Goal: Information Seeking & Learning: Learn about a topic

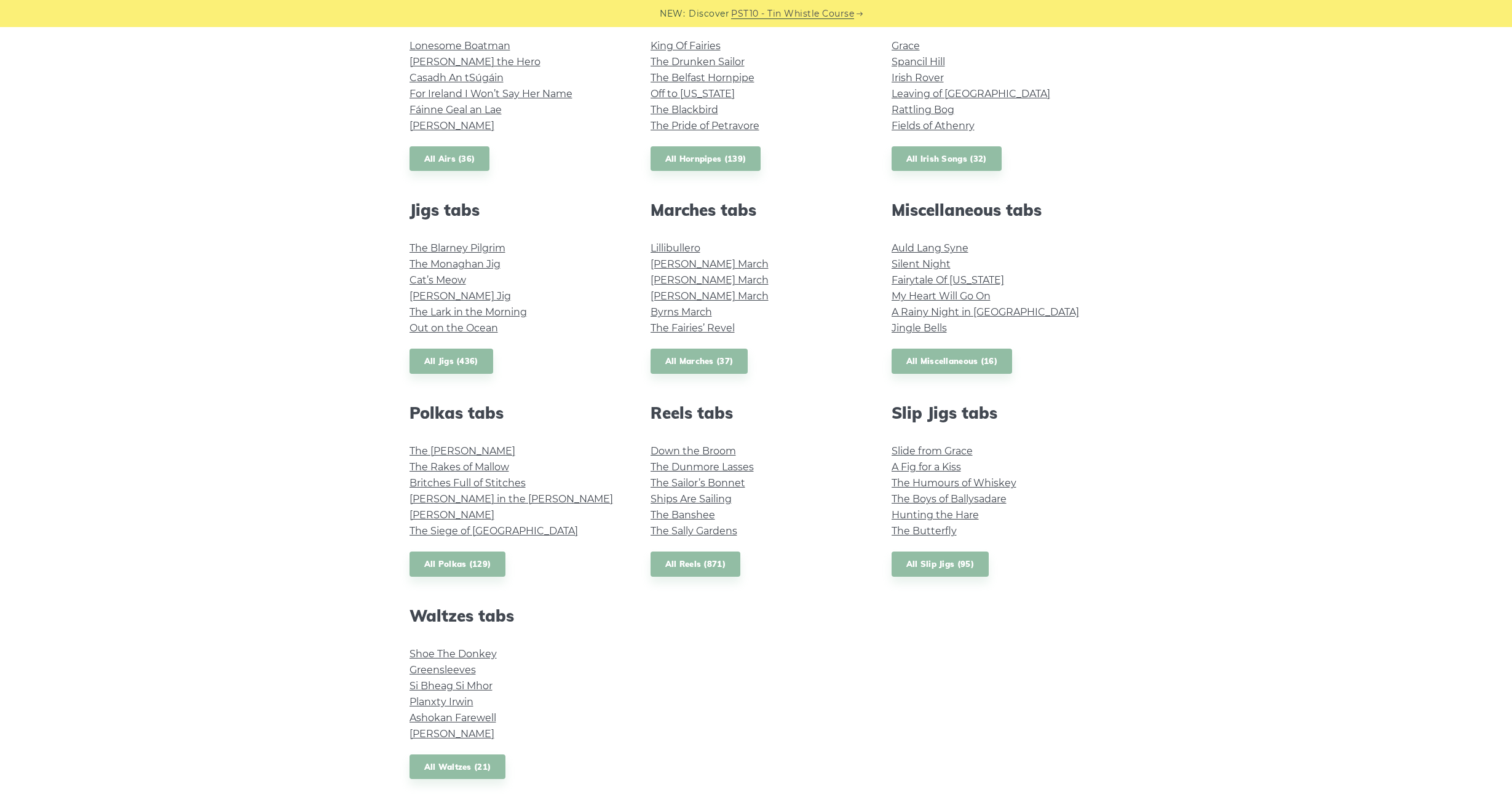
scroll to position [615, 0]
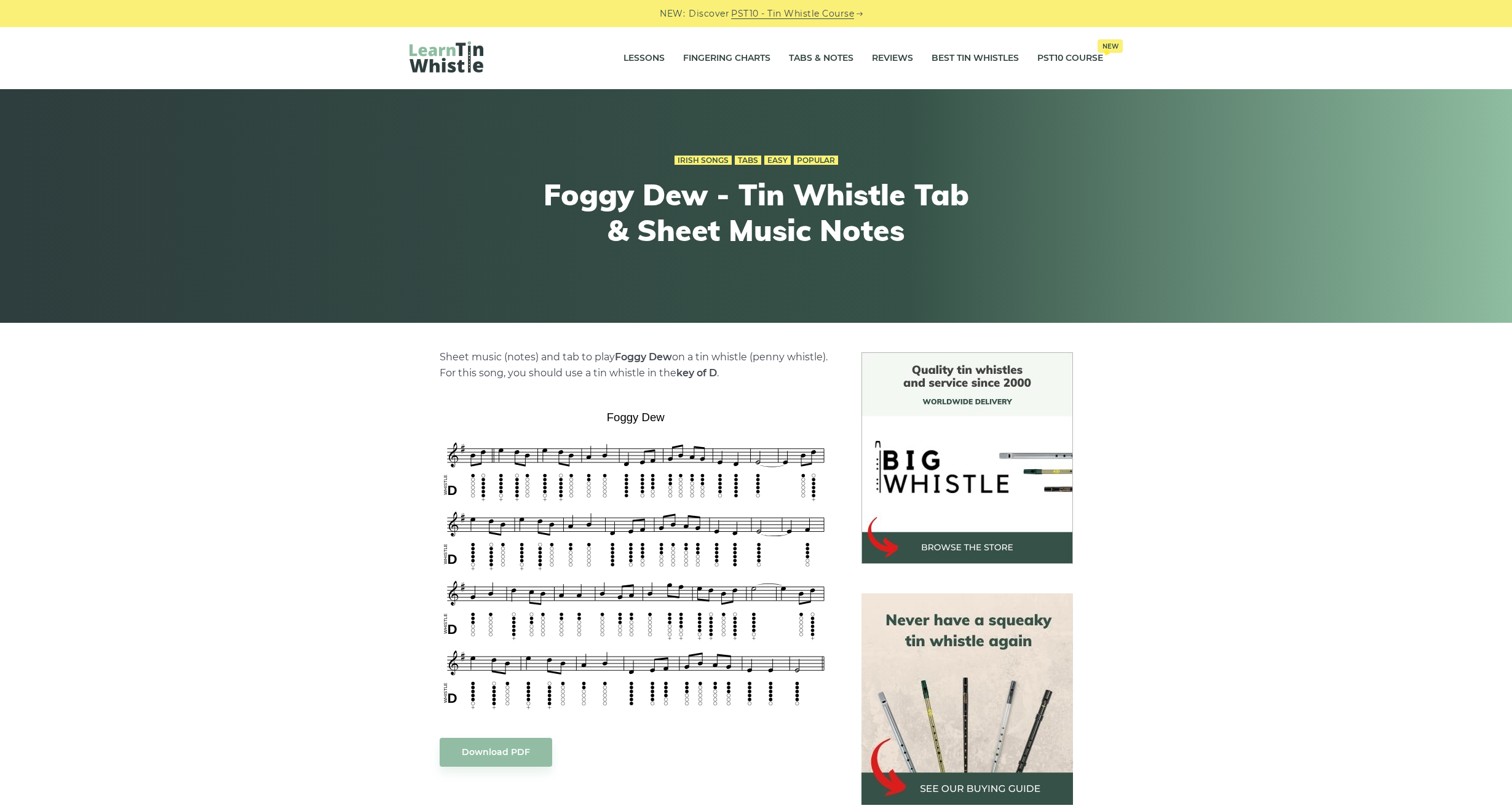
click at [353, 572] on div "Sheet music (notes) and tab to play Foggy Dew on a tin whistle (penny whistle).…" at bounding box center [756, 763] width 1512 height 822
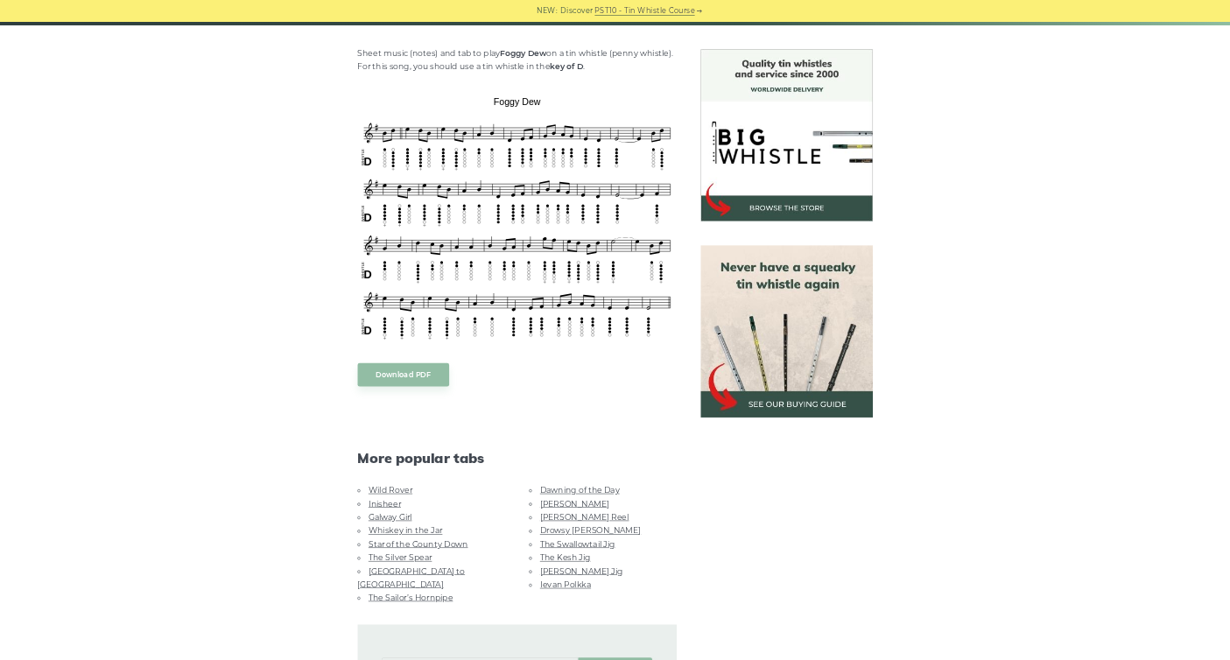
scroll to position [438, 0]
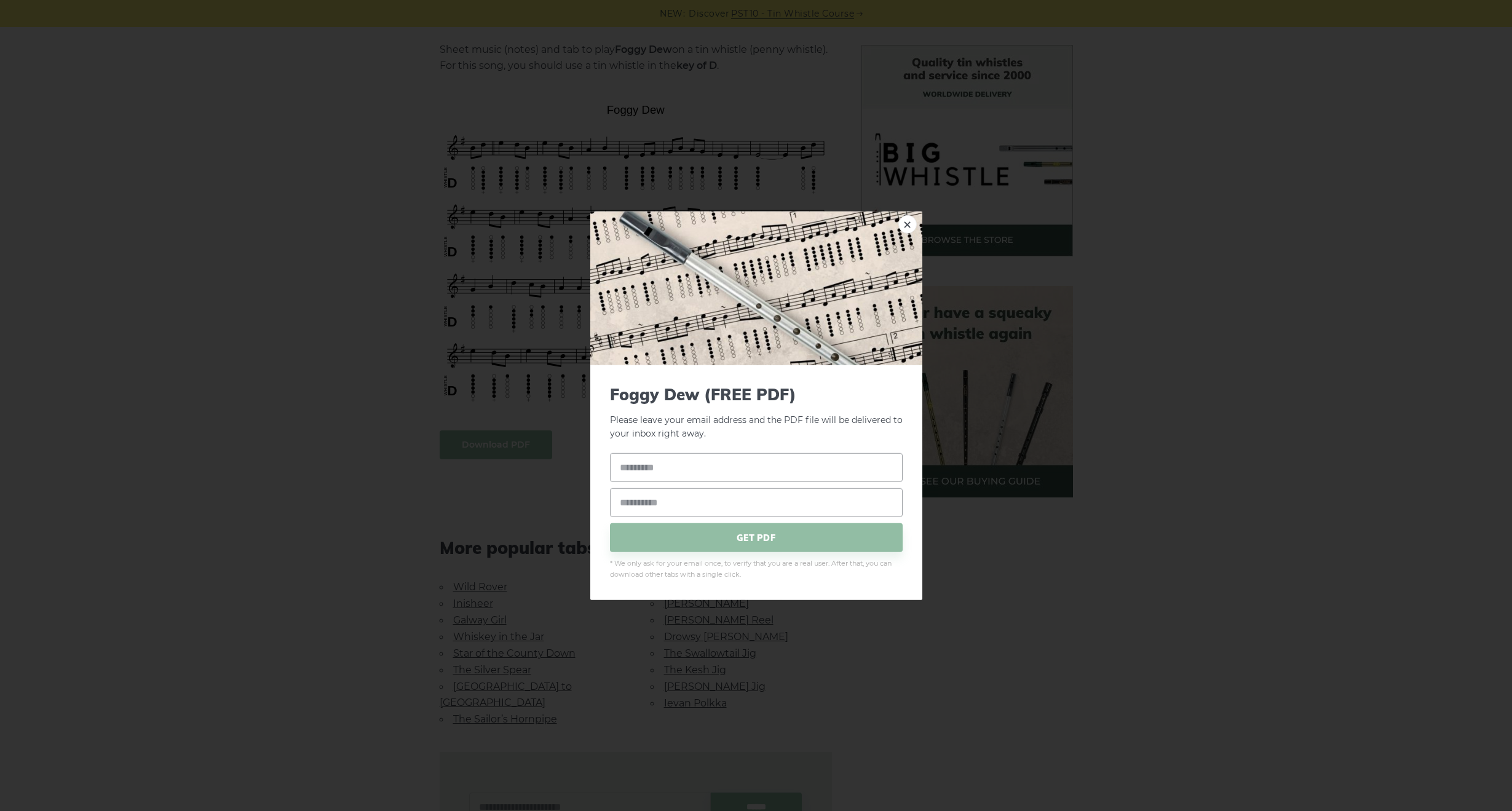
click at [510, 436] on body "NEW: Discover PST10 - Tin Whistle Course Lessons Fingering Charts Tabs & Notes …" at bounding box center [756, 637] width 1512 height 1891
click at [909, 220] on link "×" at bounding box center [908, 223] width 18 height 18
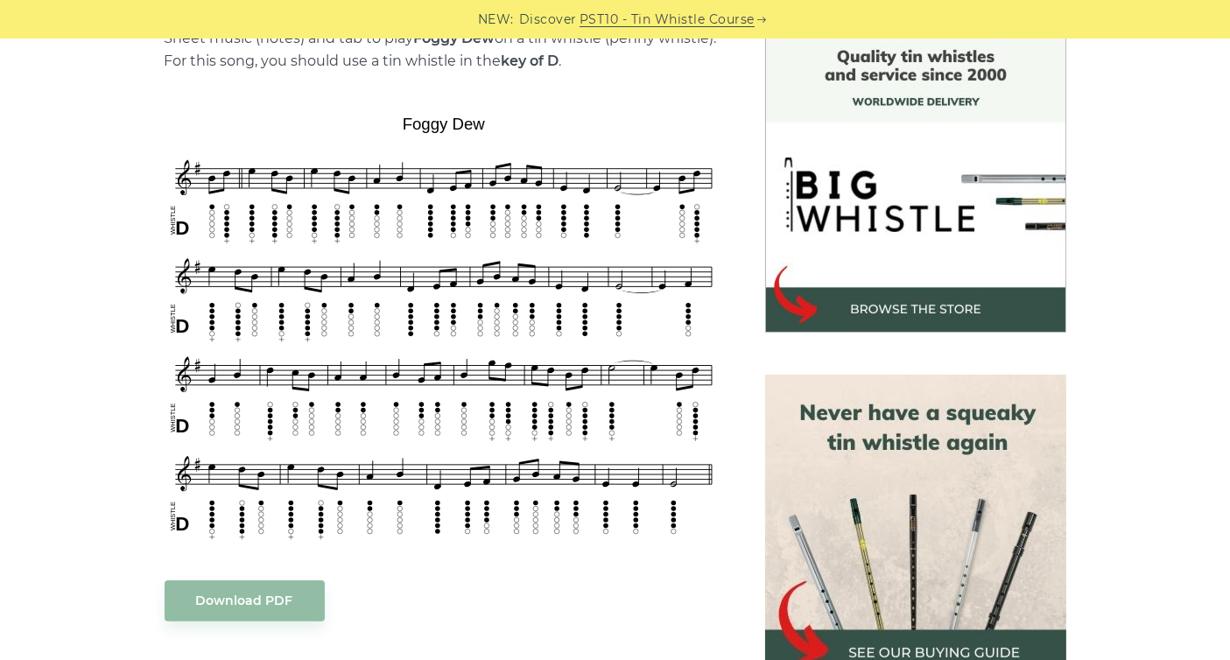
scroll to position [488, 0]
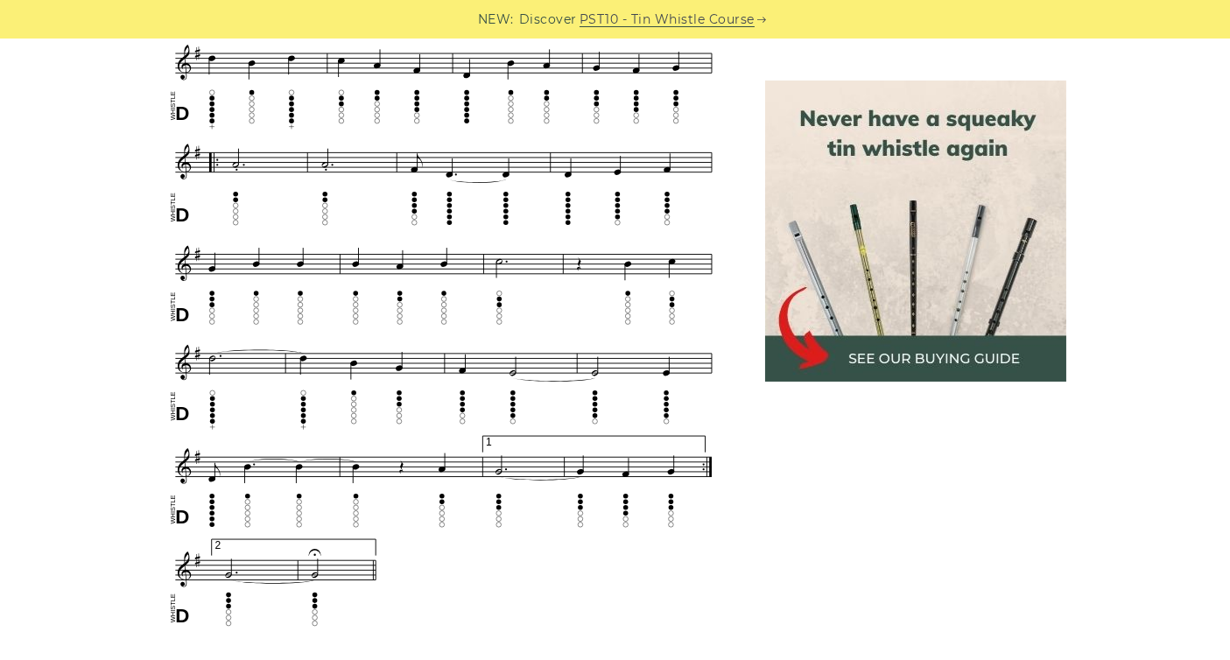
scroll to position [1000, 0]
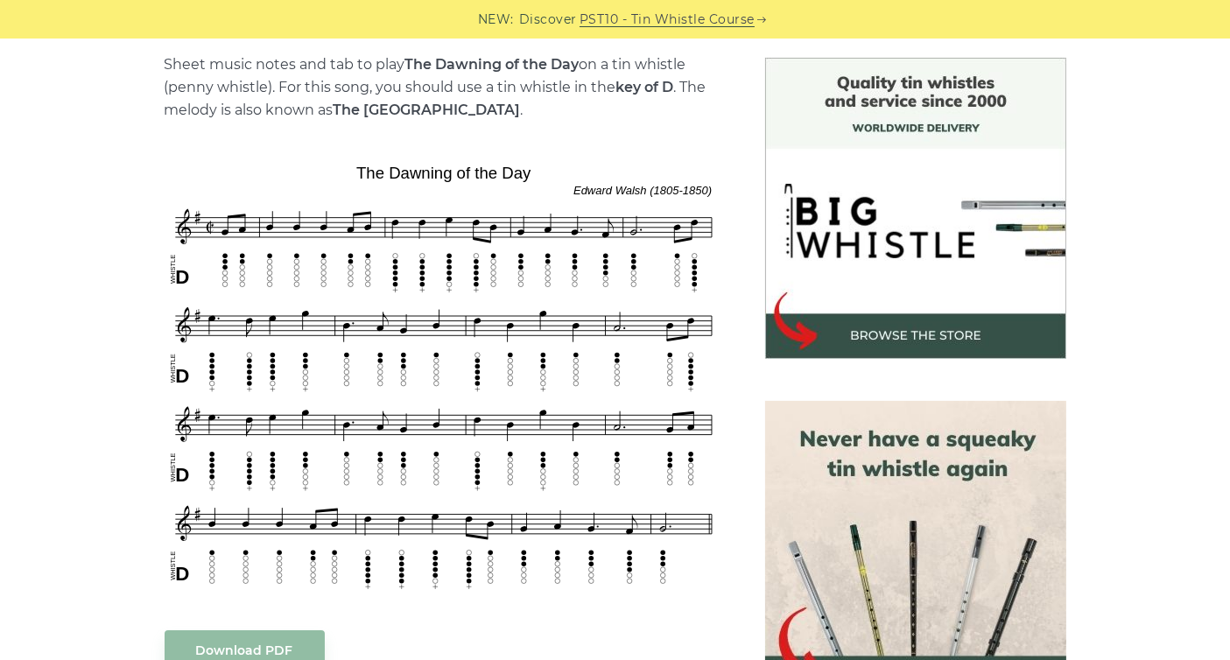
scroll to position [500, 0]
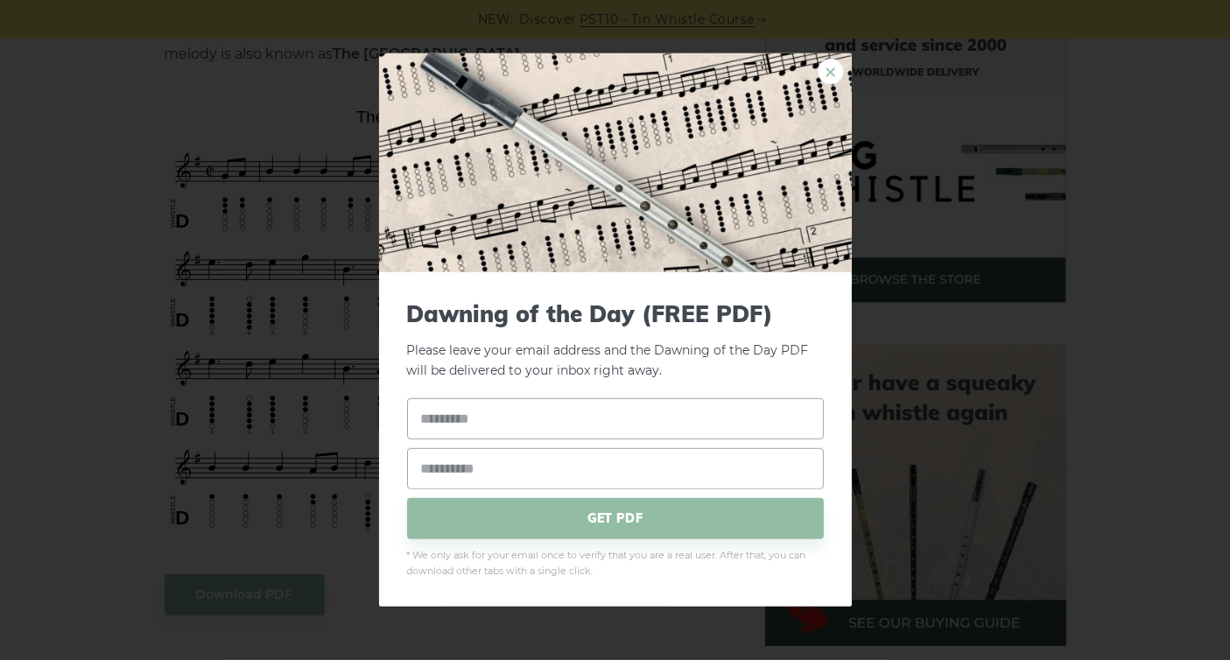
drag, startPoint x: 242, startPoint y: 200, endPoint x: 554, endPoint y: 215, distance: 312.0
click at [831, 67] on link "×" at bounding box center [830, 72] width 26 height 26
click at [831, 76] on link "×" at bounding box center [830, 72] width 26 height 26
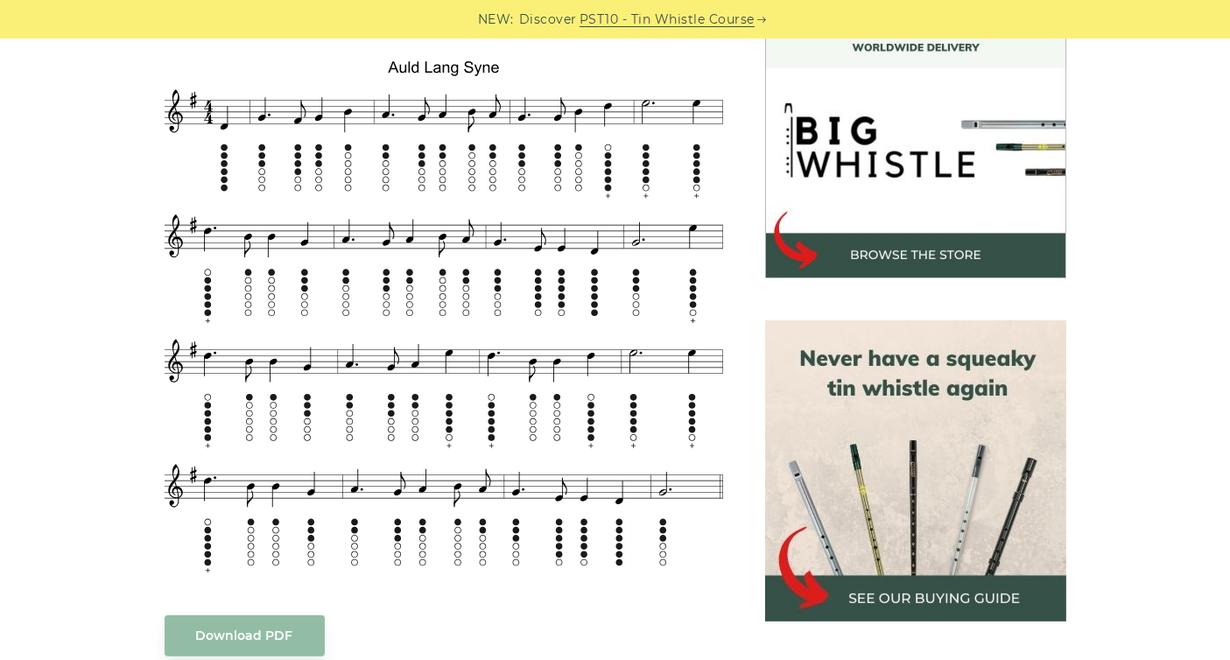
scroll to position [550, 0]
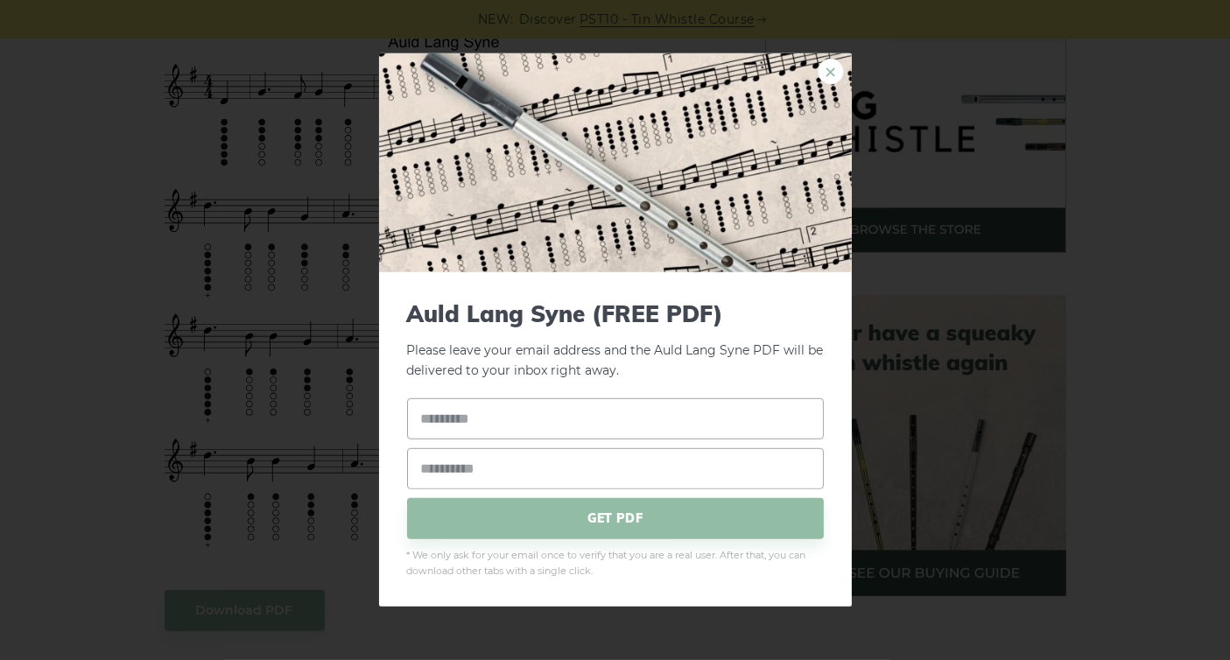
click at [824, 70] on link "×" at bounding box center [830, 72] width 26 height 26
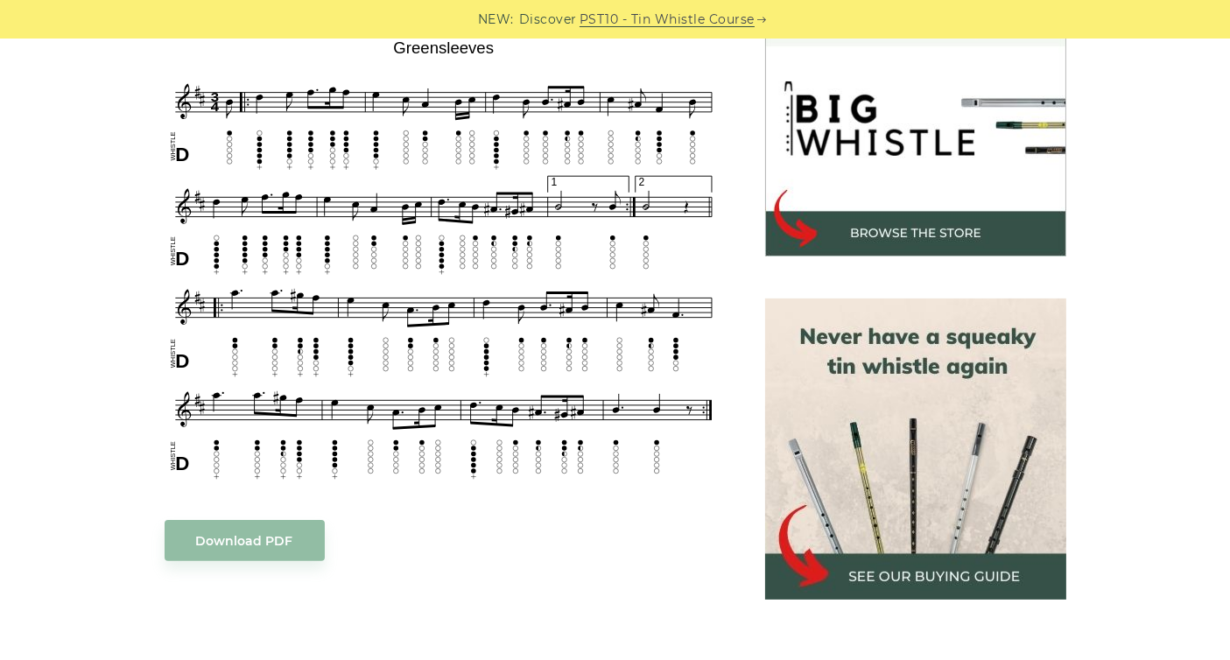
scroll to position [550, 0]
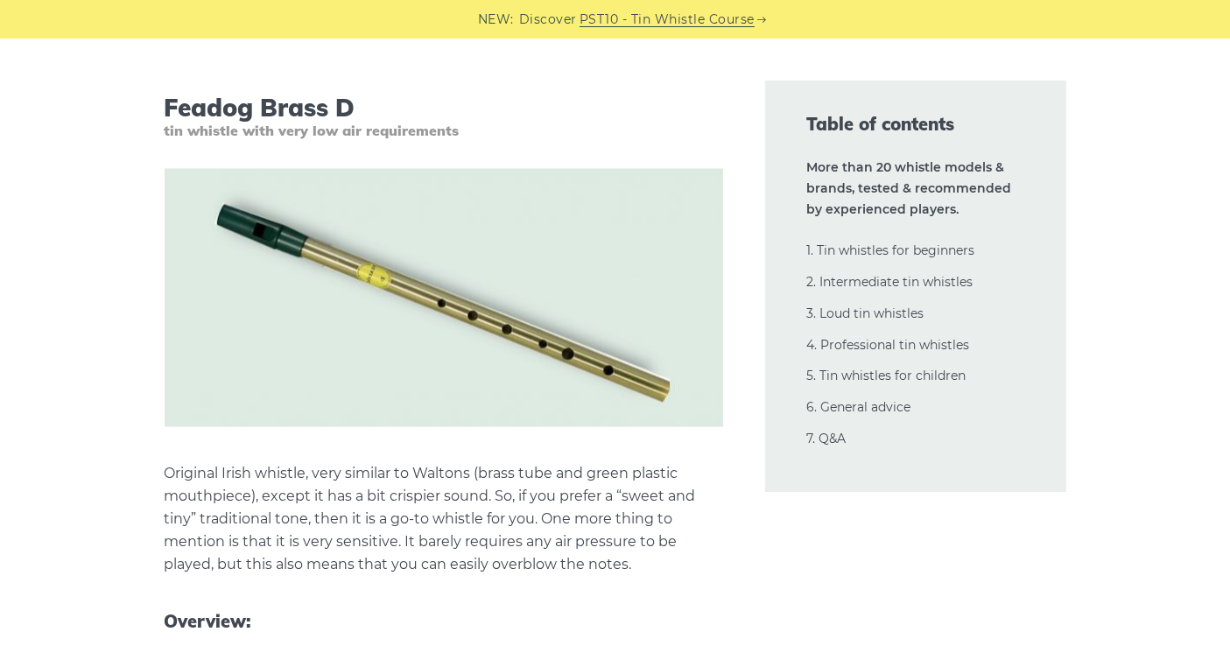
scroll to position [4001, 0]
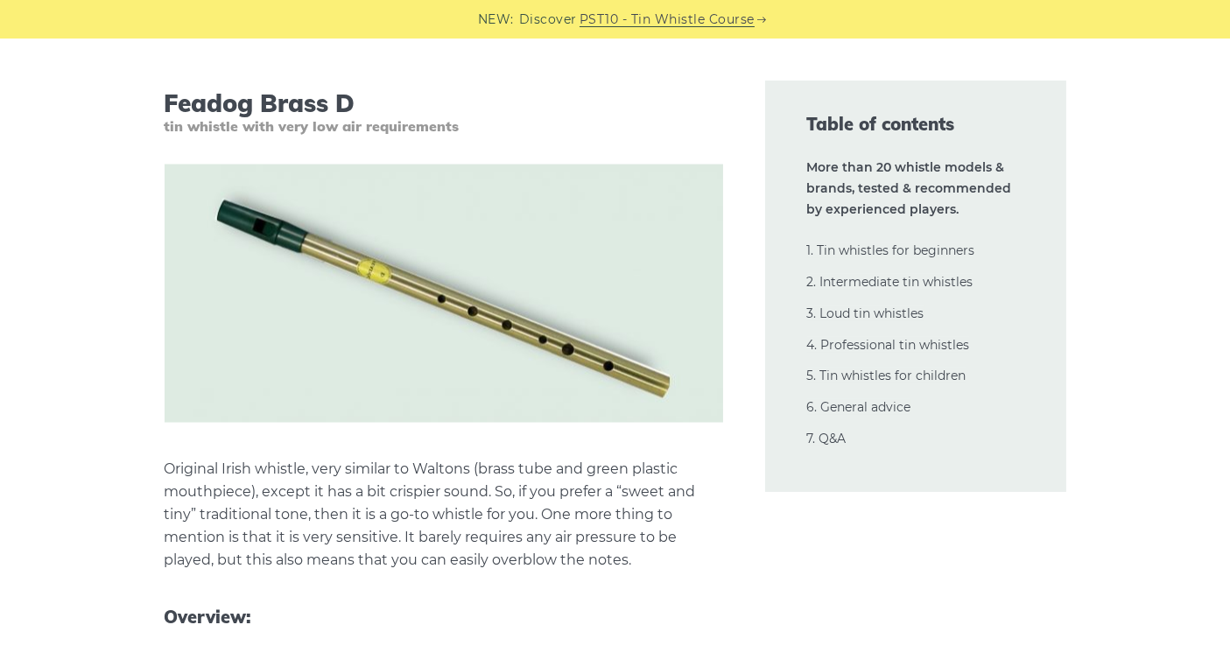
click at [320, 489] on p "Original Irish whistle, very similar to Waltons (brass tube and green plastic m…" at bounding box center [444, 516] width 558 height 114
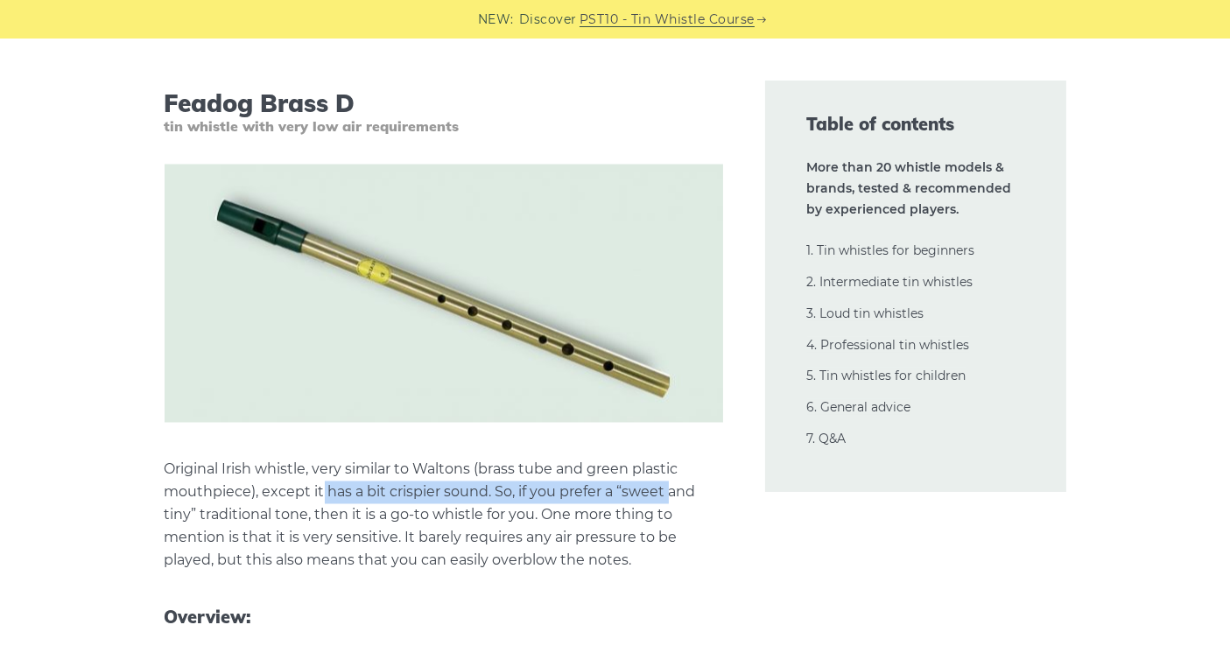
drag, startPoint x: 320, startPoint y: 489, endPoint x: 660, endPoint y: 493, distance: 339.6
click at [660, 493] on p "Original Irish whistle, very similar to Waltons (brass tube and green plastic m…" at bounding box center [444, 516] width 558 height 114
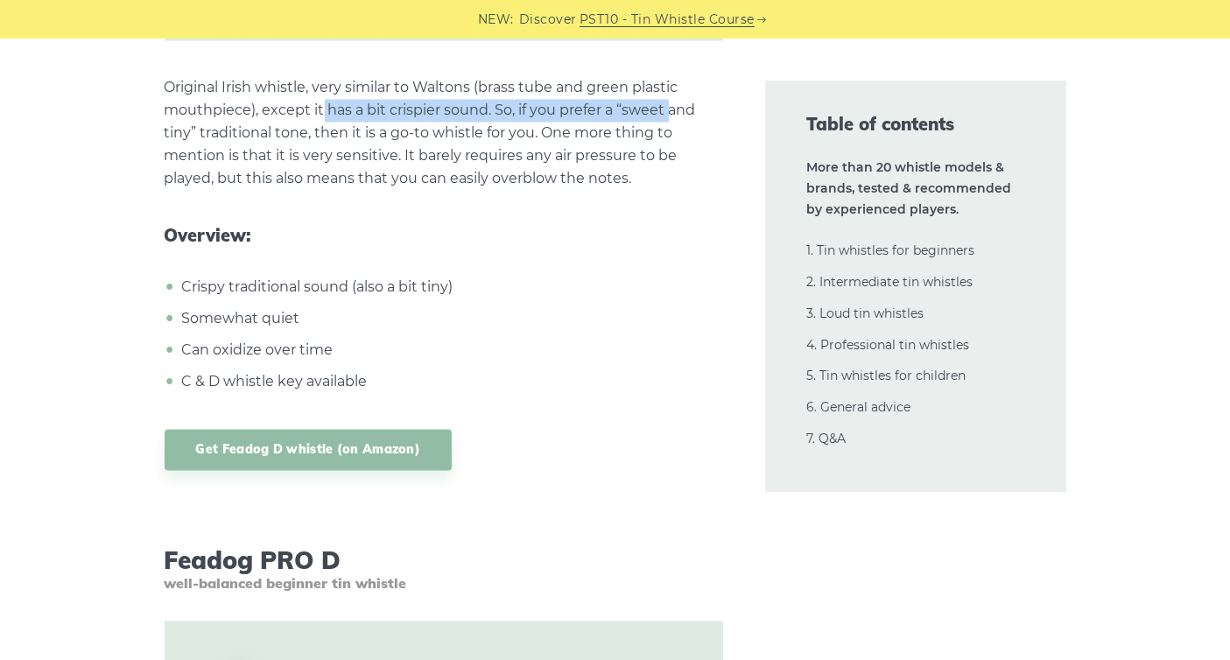
scroll to position [4401, 0]
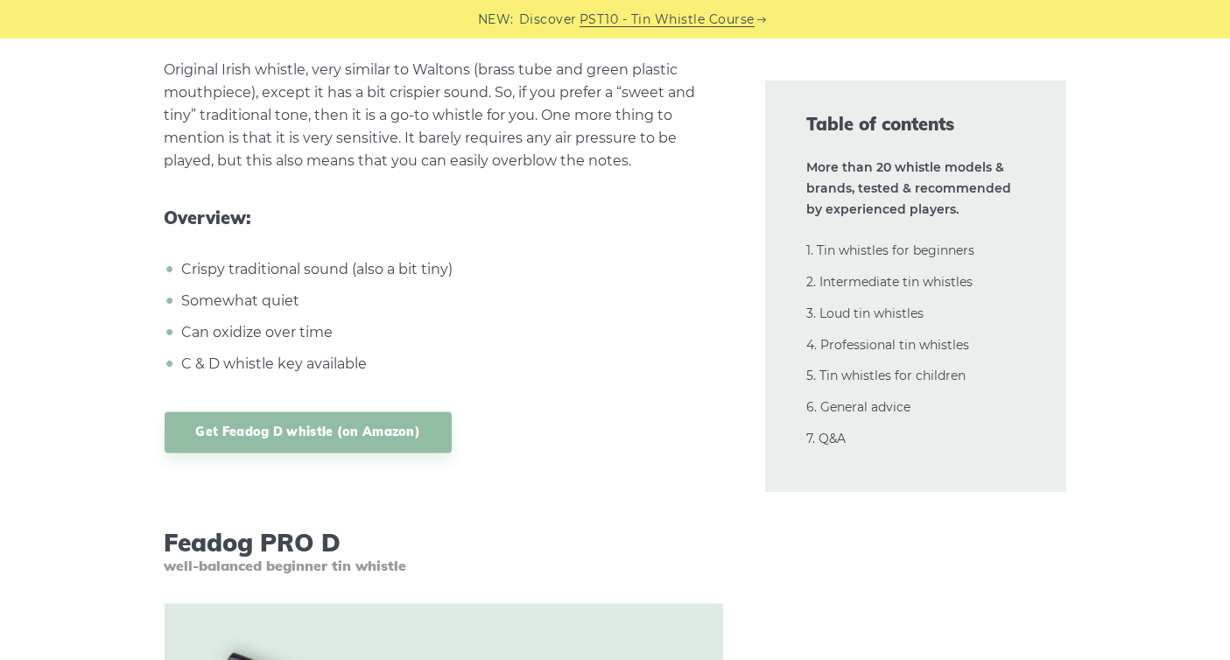
click at [189, 360] on li "C & D whistle key available" at bounding box center [450, 364] width 545 height 23
drag, startPoint x: 198, startPoint y: 362, endPoint x: 336, endPoint y: 361, distance: 138.3
click at [313, 362] on li "C & D whistle key available" at bounding box center [450, 364] width 545 height 23
click at [350, 361] on li "C & D whistle key available" at bounding box center [450, 364] width 545 height 23
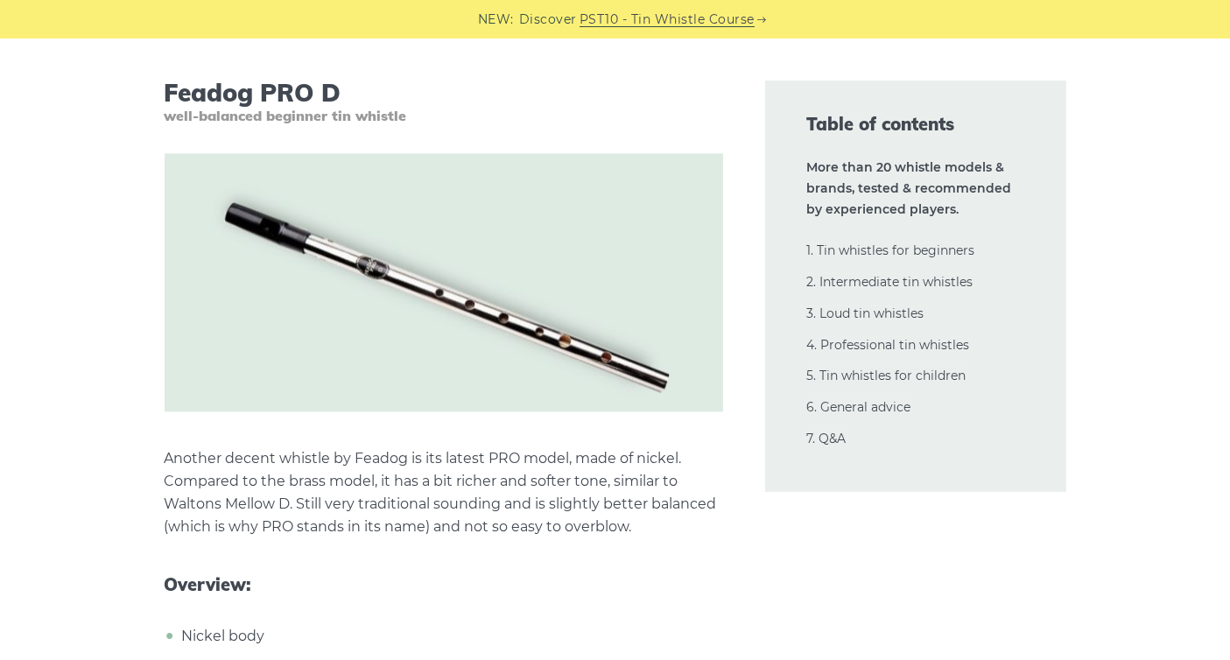
scroll to position [4851, 0]
click at [242, 481] on p "Another decent whistle by Feadog is its latest PRO model, made of nickel. Compa…" at bounding box center [444, 492] width 558 height 91
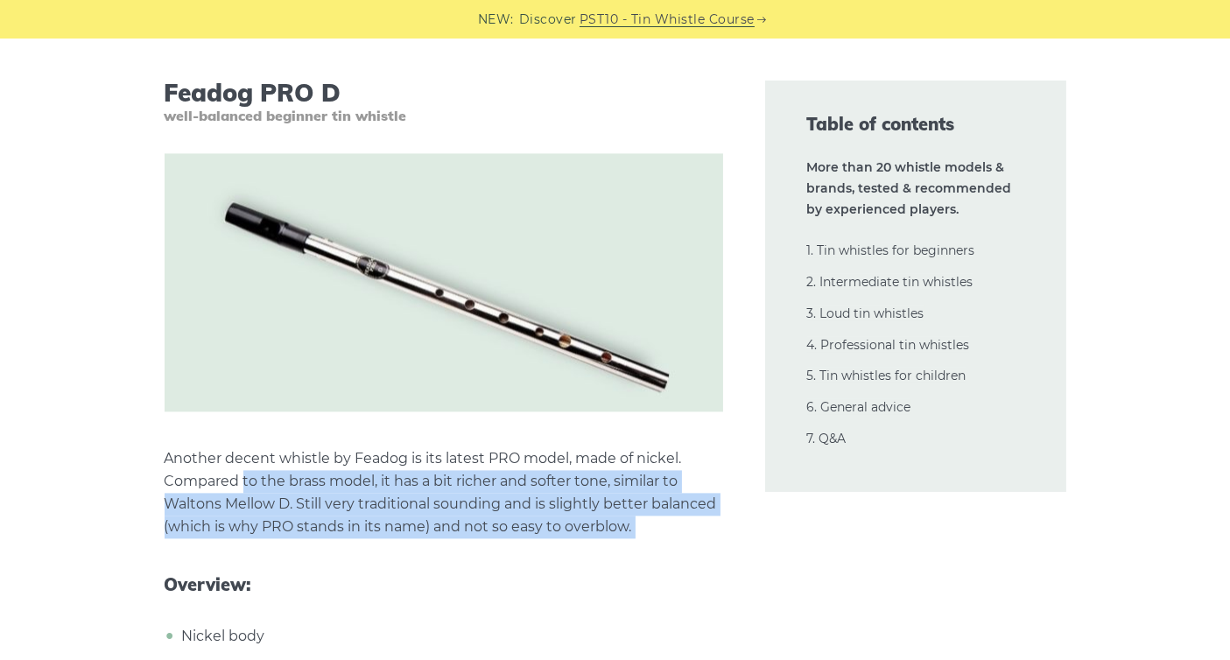
drag, startPoint x: 242, startPoint y: 481, endPoint x: 669, endPoint y: 516, distance: 428.6
click at [669, 516] on p "Another decent whistle by Feadog is its latest PRO model, made of nickel. Compa…" at bounding box center [444, 492] width 558 height 91
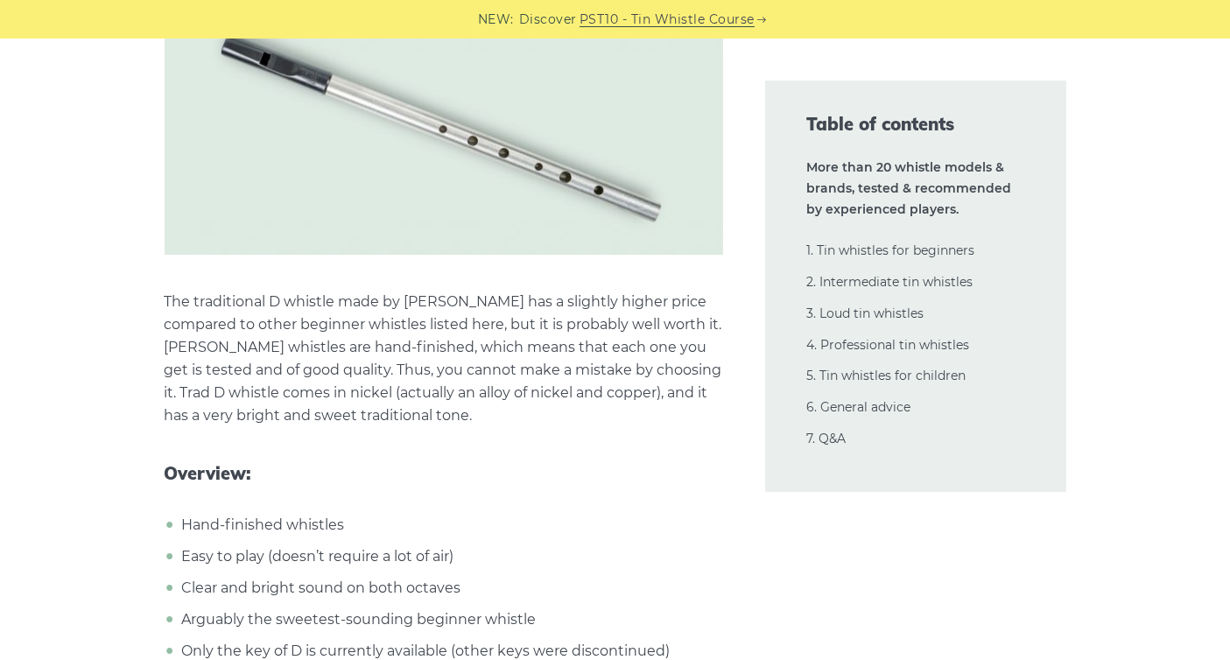
scroll to position [7852, 0]
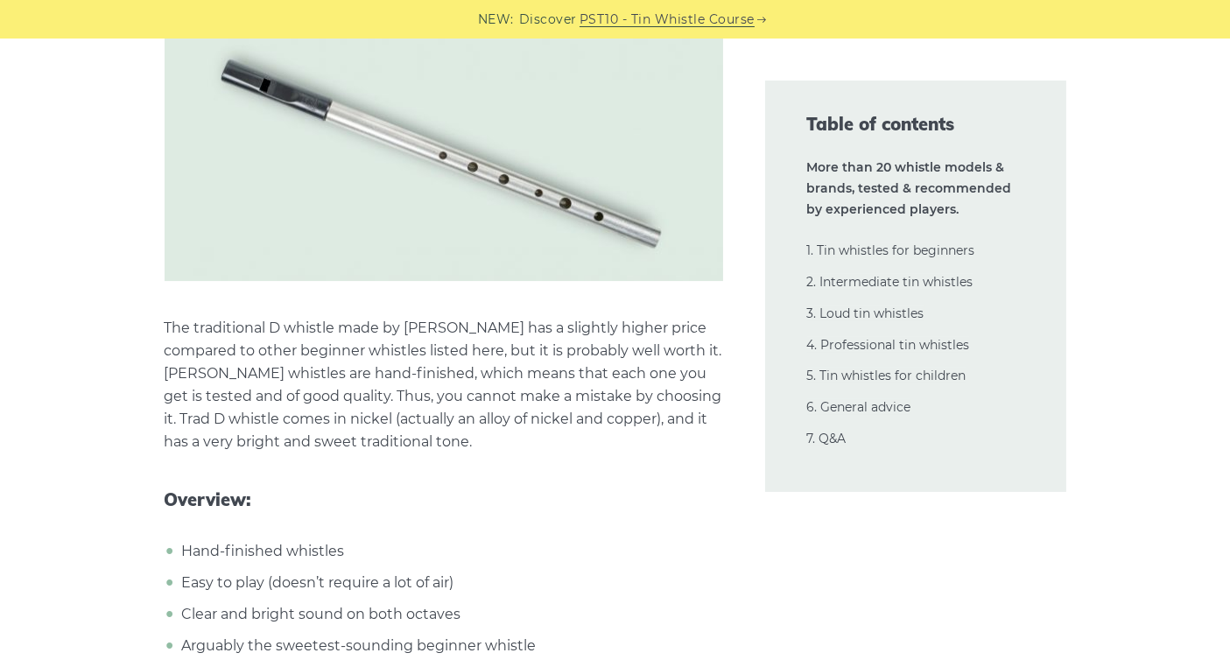
click at [195, 375] on p "The traditional D whistle made by [PERSON_NAME] has a slightly higher price com…" at bounding box center [444, 385] width 558 height 137
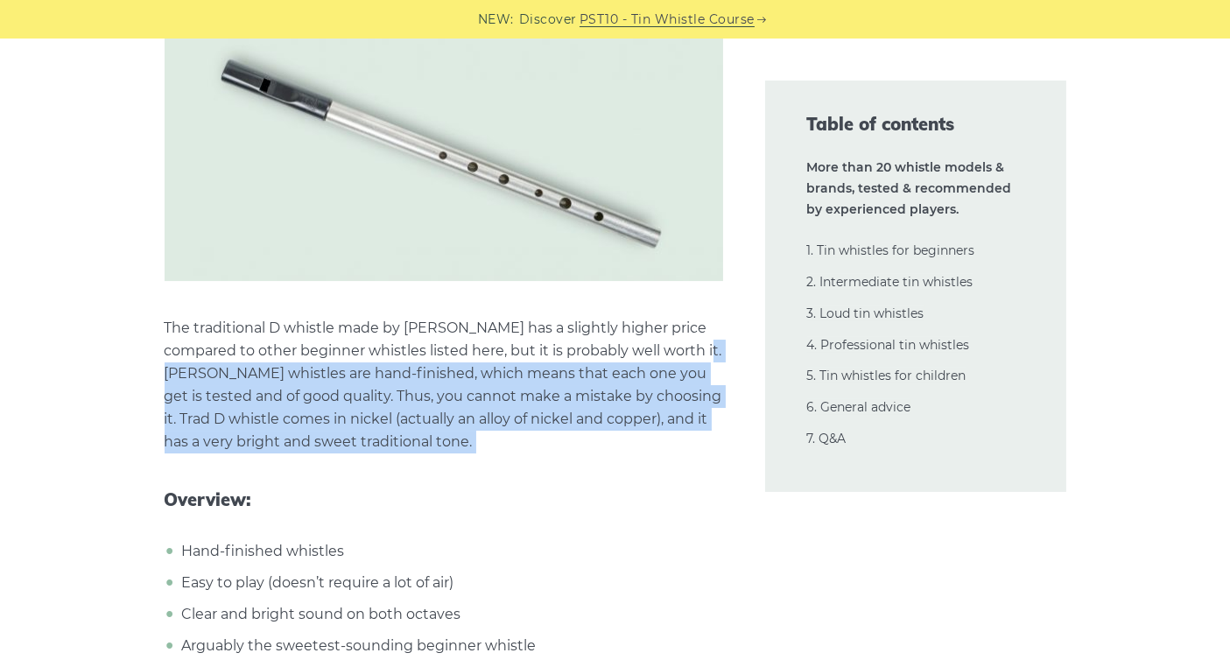
drag, startPoint x: 195, startPoint y: 375, endPoint x: 425, endPoint y: 438, distance: 238.7
click at [425, 438] on p "The traditional D whistle made by [PERSON_NAME] has a slightly higher price com…" at bounding box center [444, 385] width 558 height 137
click at [424, 438] on p "The traditional D whistle made by [PERSON_NAME] has a slightly higher price com…" at bounding box center [444, 385] width 558 height 137
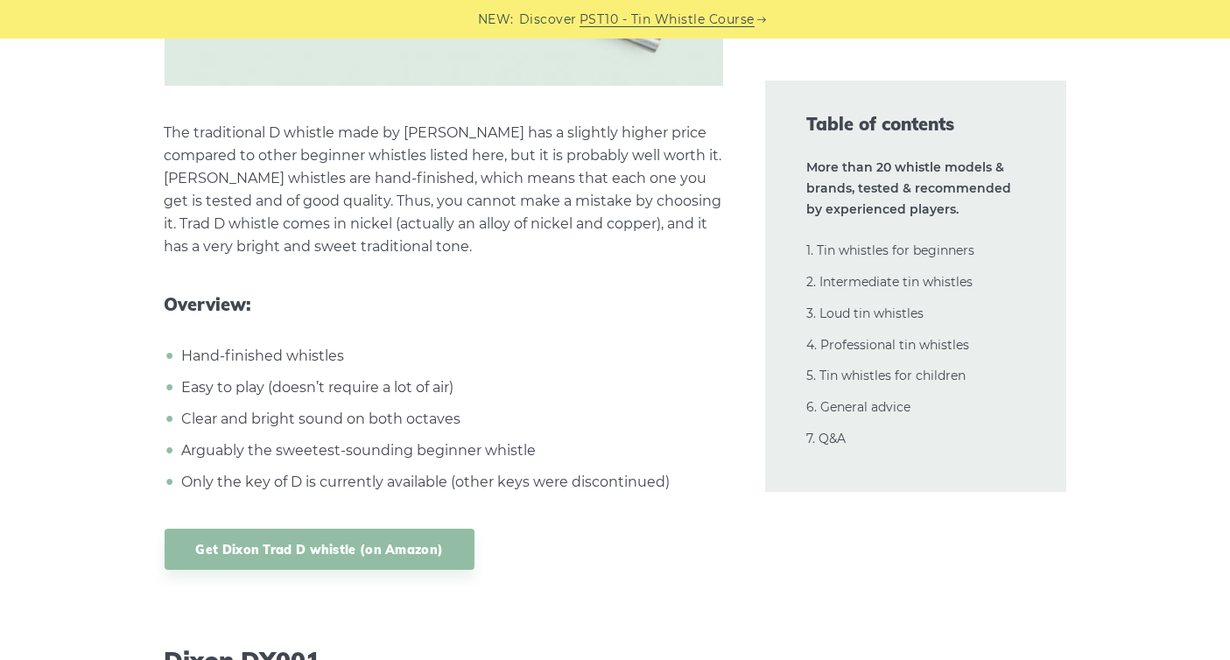
scroll to position [8102, 0]
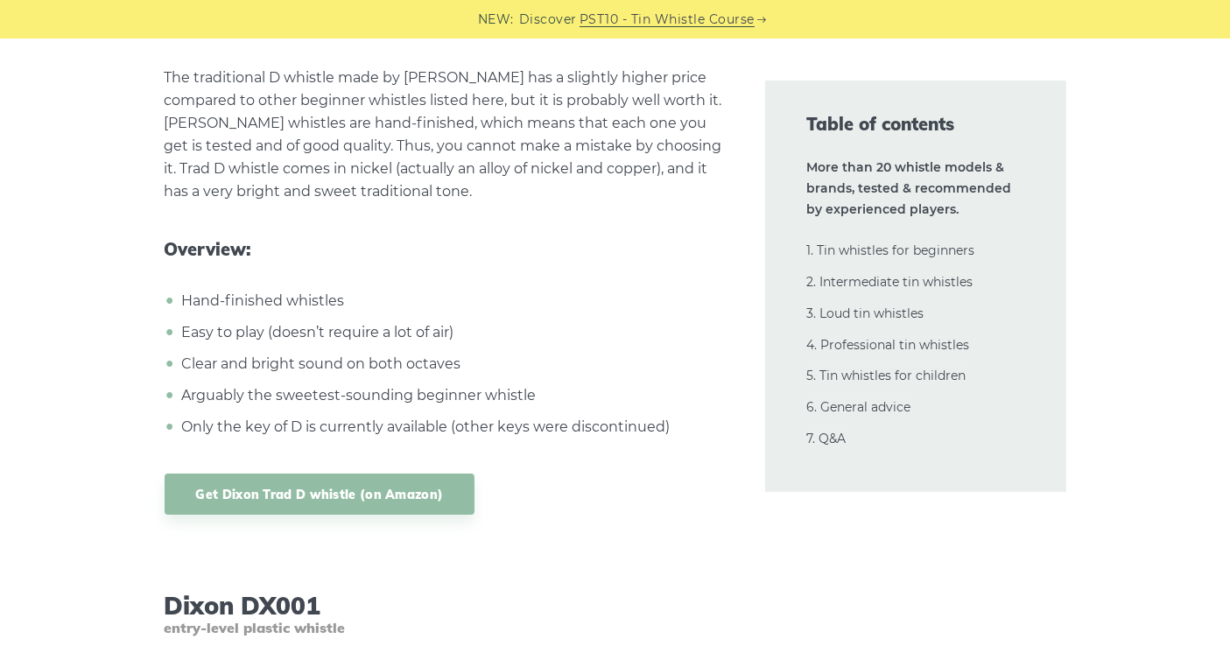
click at [214, 353] on li "Clear and bright sound on both octaves" at bounding box center [450, 364] width 545 height 23
drag, startPoint x: 214, startPoint y: 352, endPoint x: 449, endPoint y: 353, distance: 235.4
click at [406, 353] on li "Clear and bright sound on both octaves" at bounding box center [450, 364] width 545 height 23
click at [466, 353] on li "Clear and bright sound on both octaves" at bounding box center [450, 364] width 545 height 23
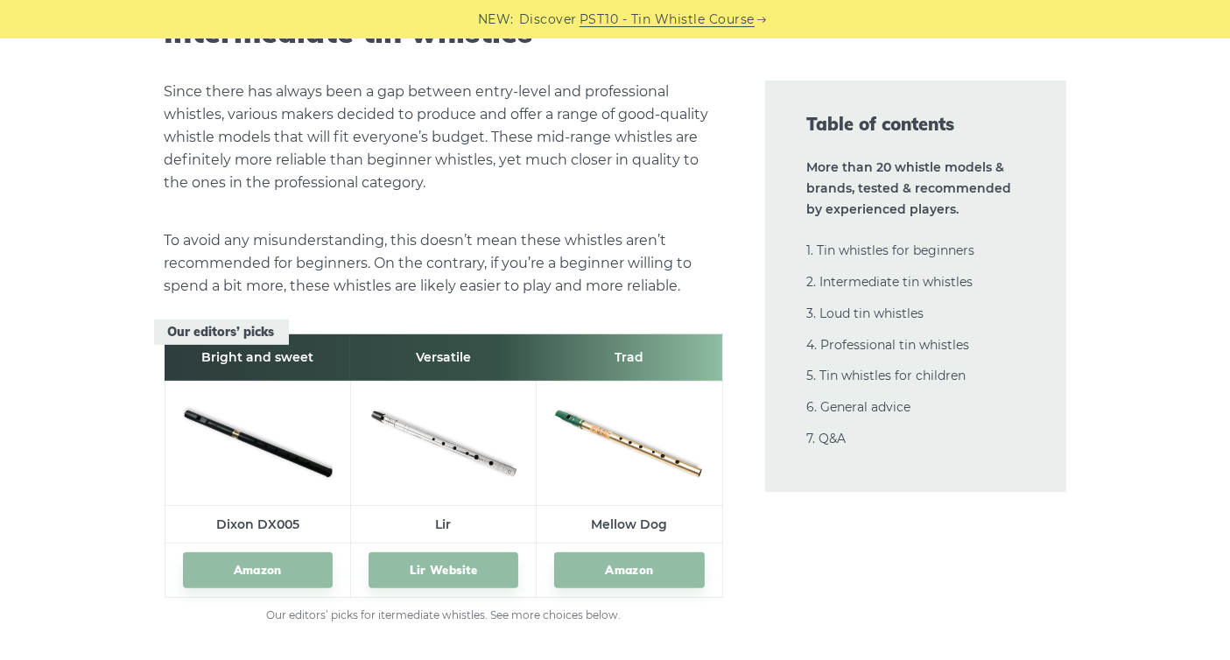
scroll to position [9503, 0]
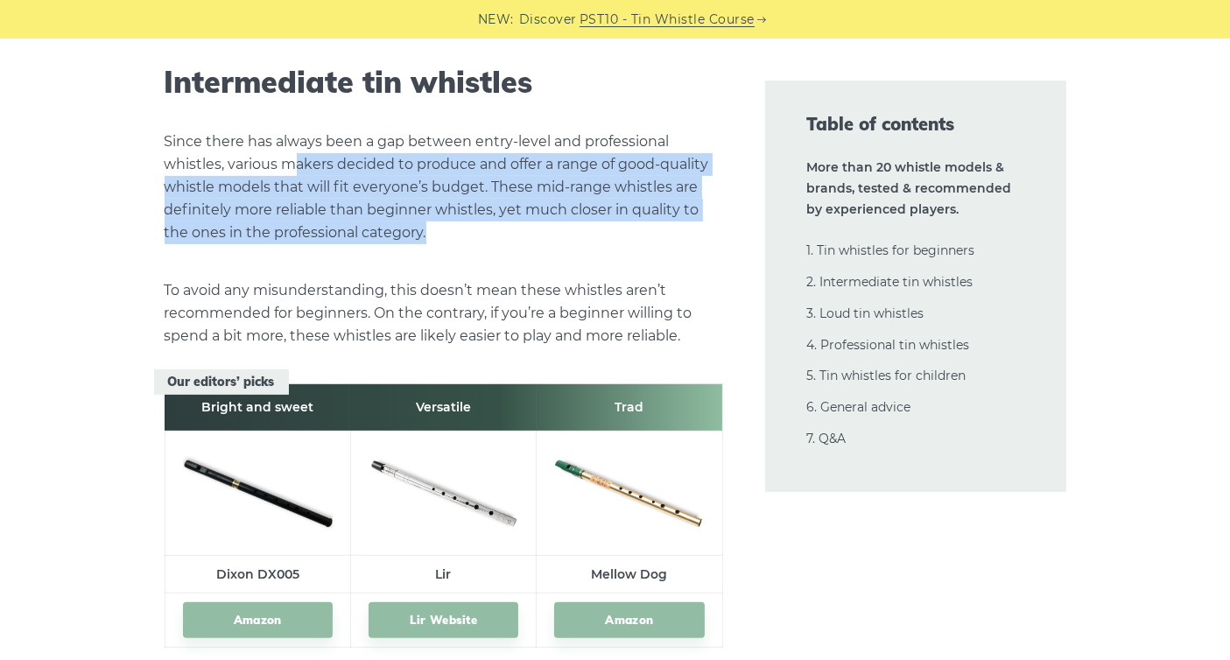
drag, startPoint x: 302, startPoint y: 162, endPoint x: 539, endPoint y: 221, distance: 244.3
click at [539, 221] on p "Since there has always been a gap between entry-level and professional whistles…" at bounding box center [444, 187] width 558 height 114
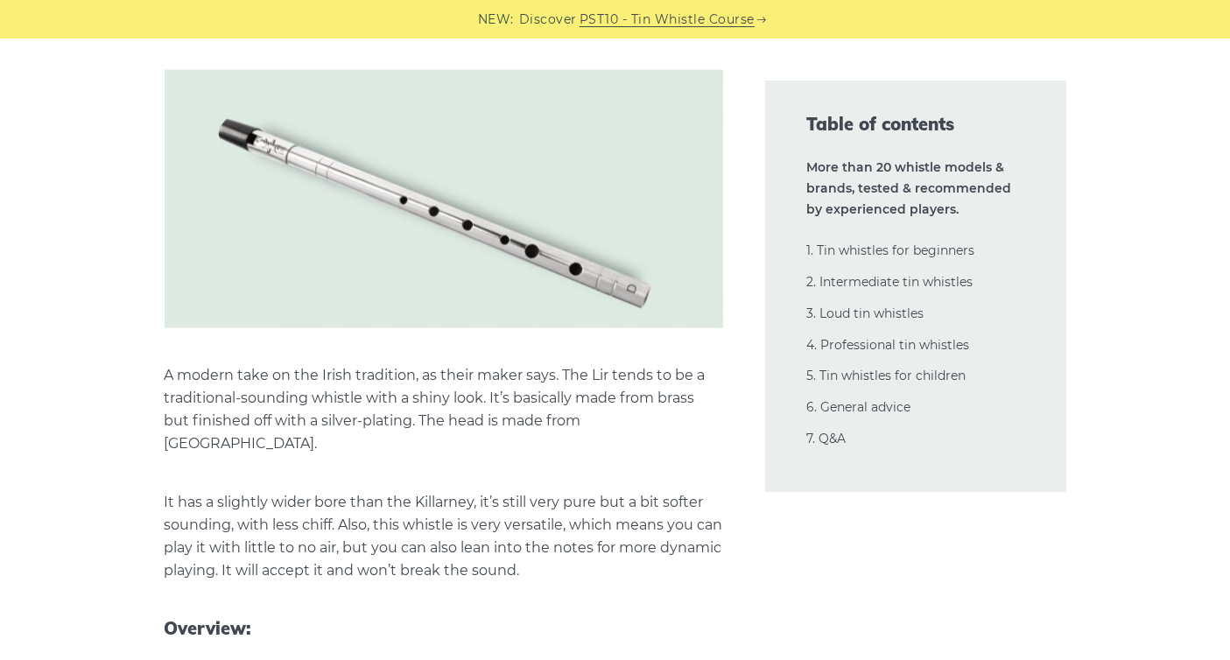
scroll to position [12203, 0]
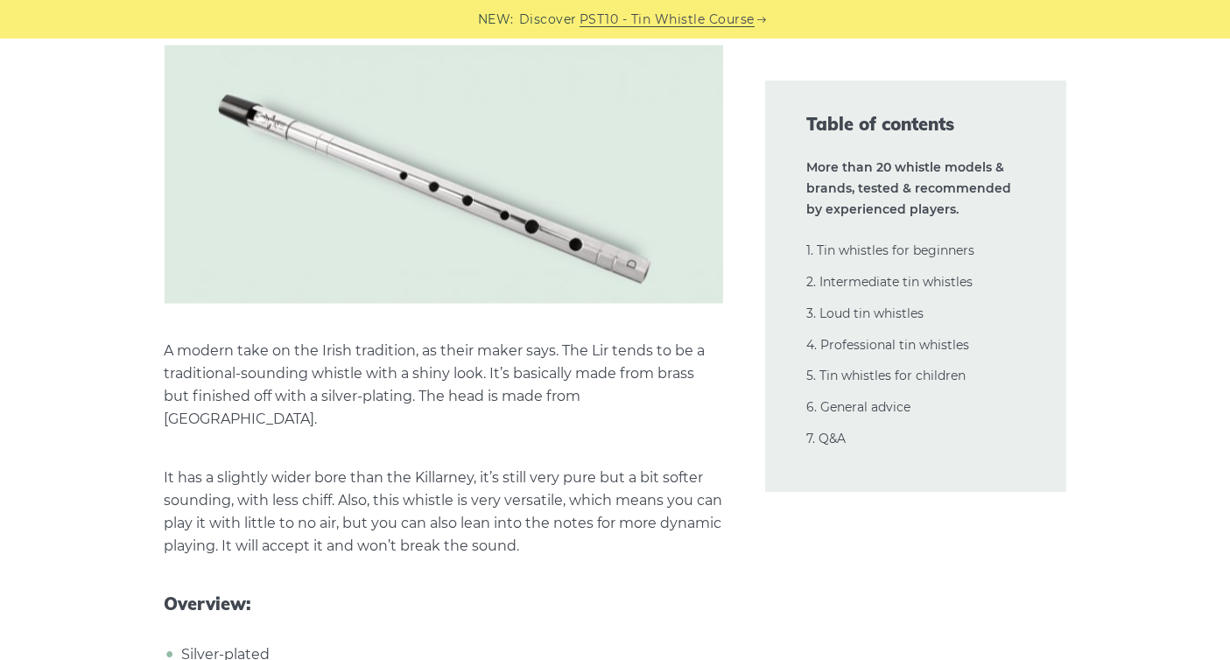
click at [391, 467] on p "It has a slightly wider bore than the Killarney, it’s still very pure but a bit…" at bounding box center [444, 512] width 558 height 91
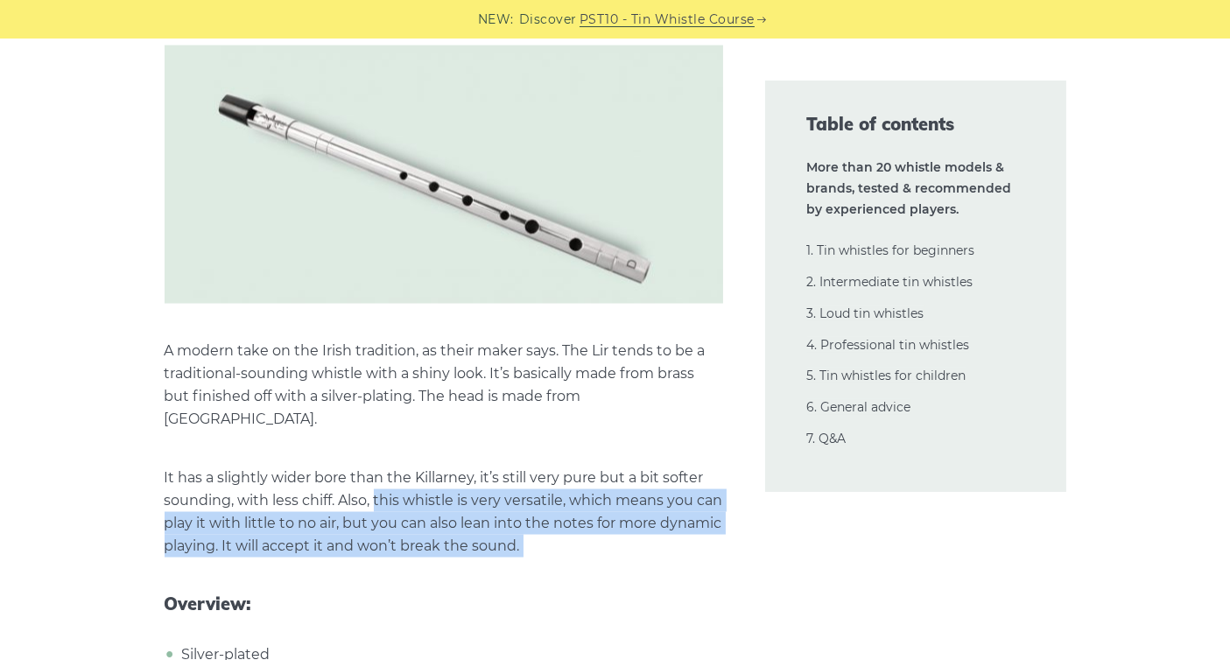
drag, startPoint x: 391, startPoint y: 451, endPoint x: 606, endPoint y: 494, distance: 218.7
click at [606, 494] on p "It has a slightly wider bore than the Killarney, it’s still very pure but a bit…" at bounding box center [444, 512] width 558 height 91
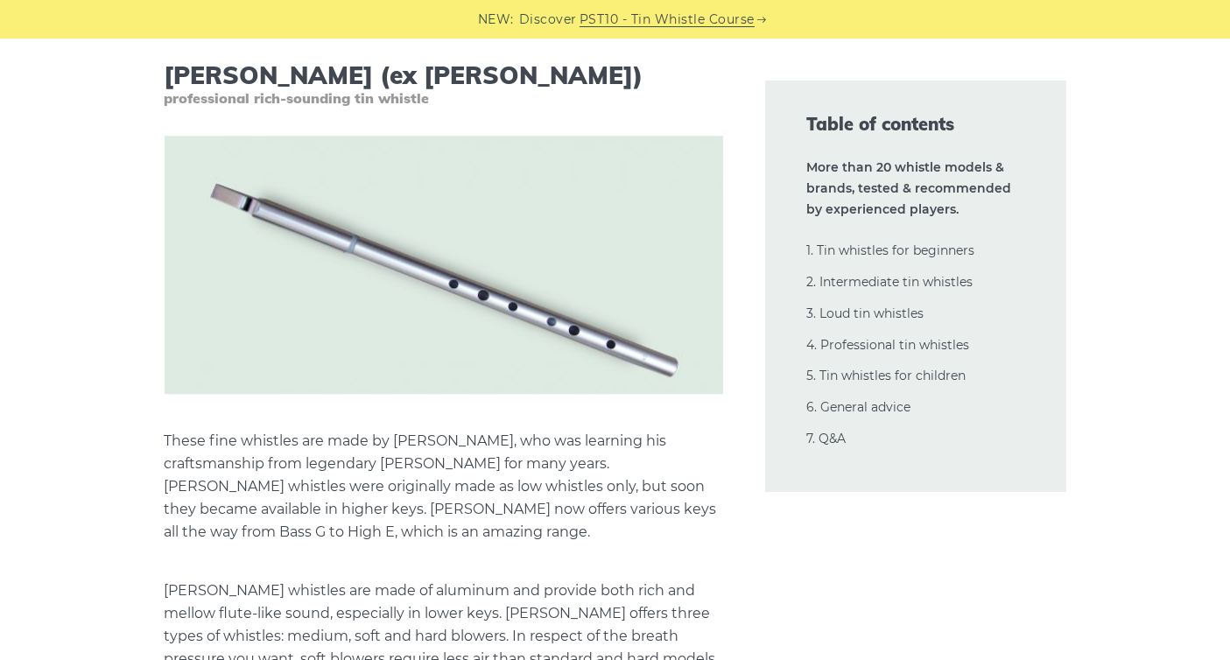
scroll to position [23306, 0]
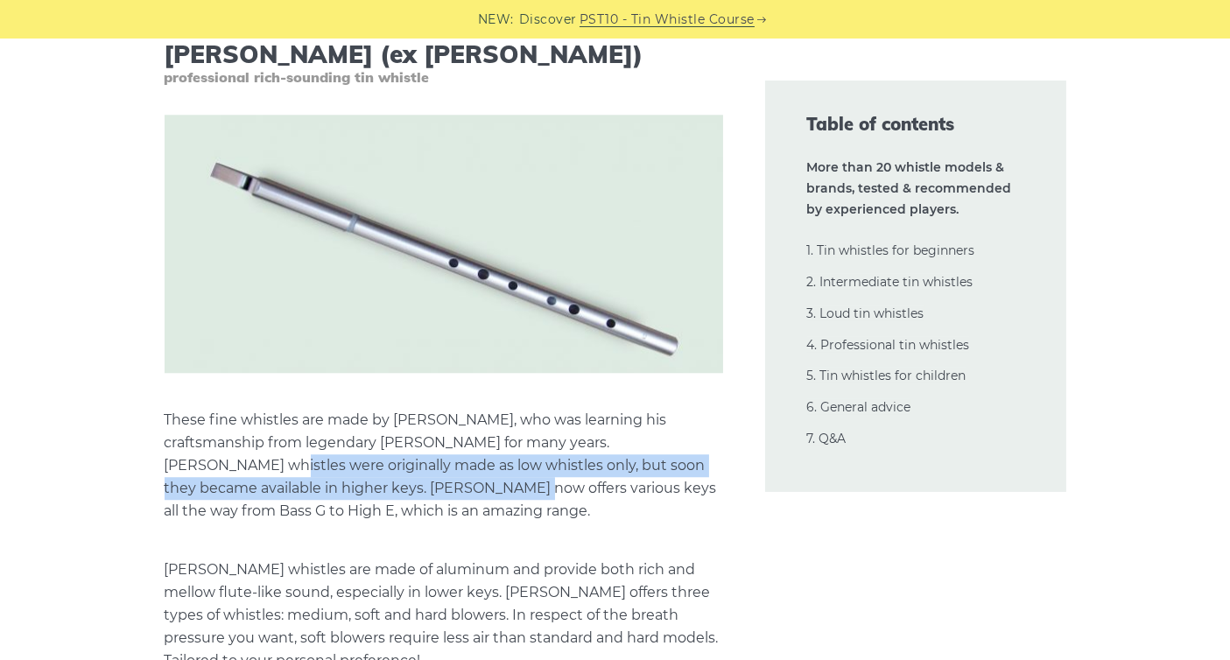
drag, startPoint x: 256, startPoint y: 340, endPoint x: 466, endPoint y: 375, distance: 212.2
click at [466, 409] on p "These fine whistles are made by [PERSON_NAME], who was learning his craftsmansh…" at bounding box center [444, 466] width 558 height 114
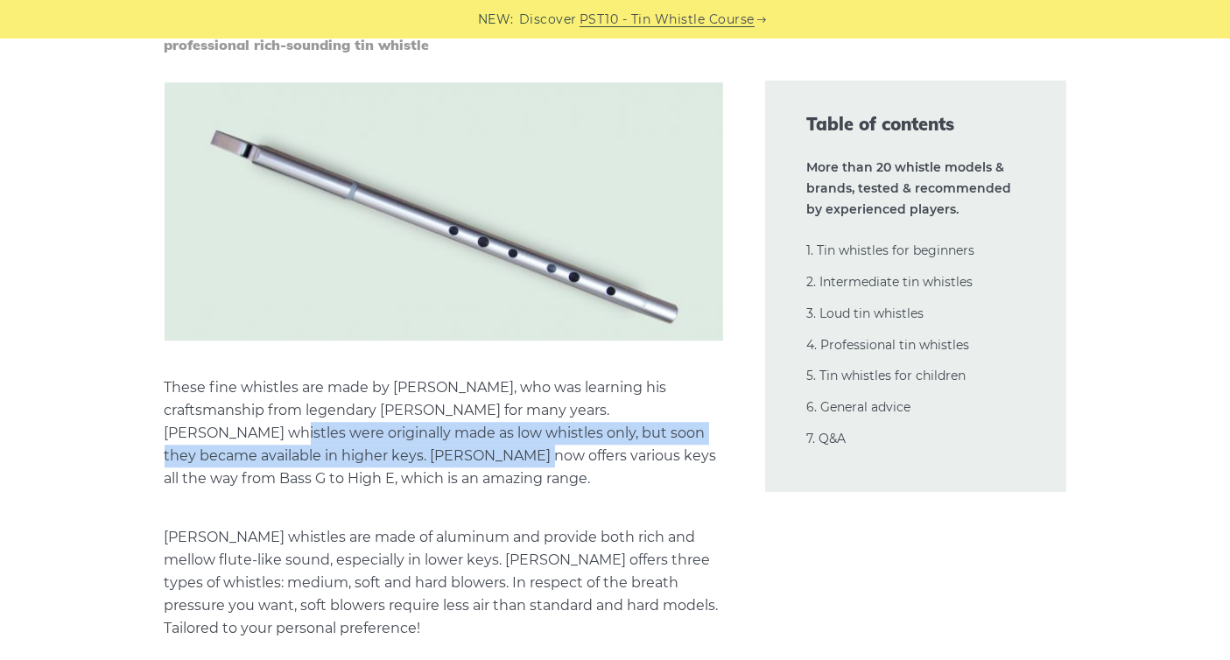
scroll to position [23356, 0]
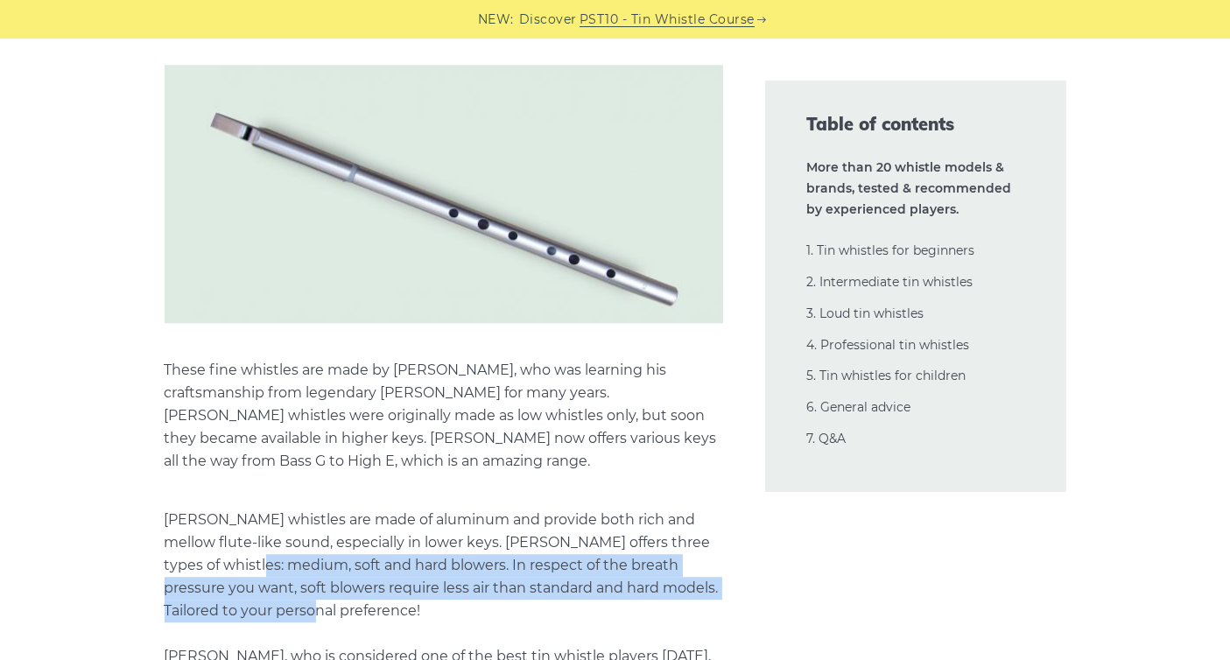
drag, startPoint x: 183, startPoint y: 445, endPoint x: 491, endPoint y: 491, distance: 311.6
click at [492, 509] on p "[PERSON_NAME] whistles are made of aluminum and provide both rich and mellow fl…" at bounding box center [444, 600] width 558 height 182
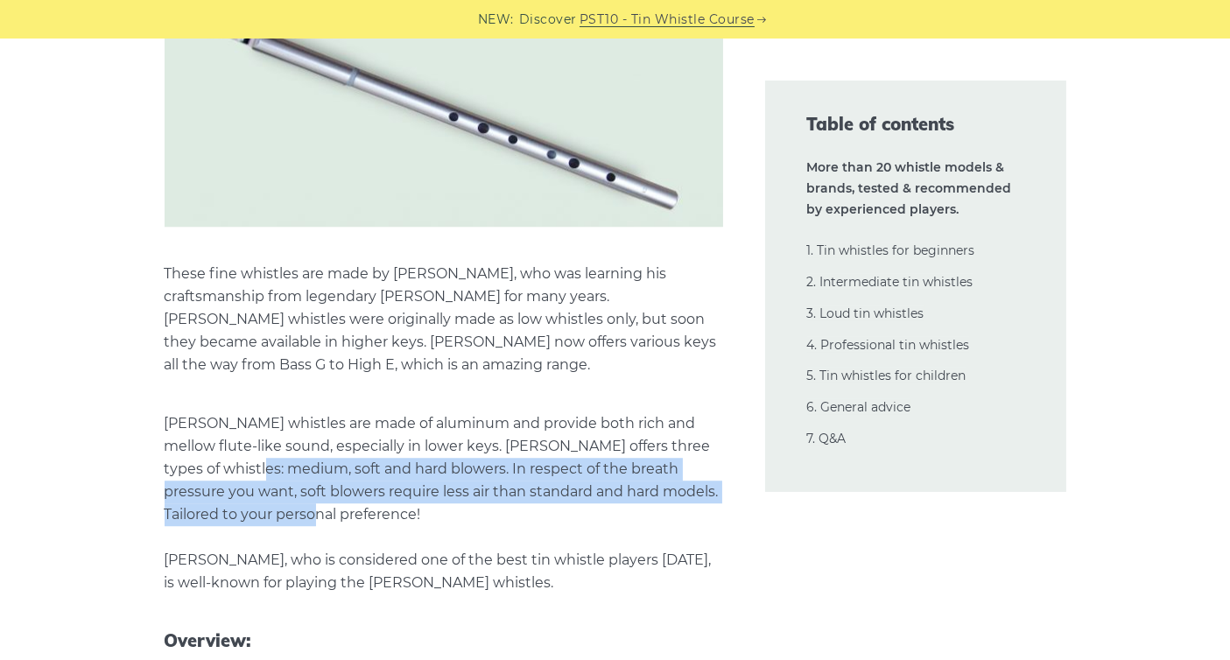
scroll to position [23457, 0]
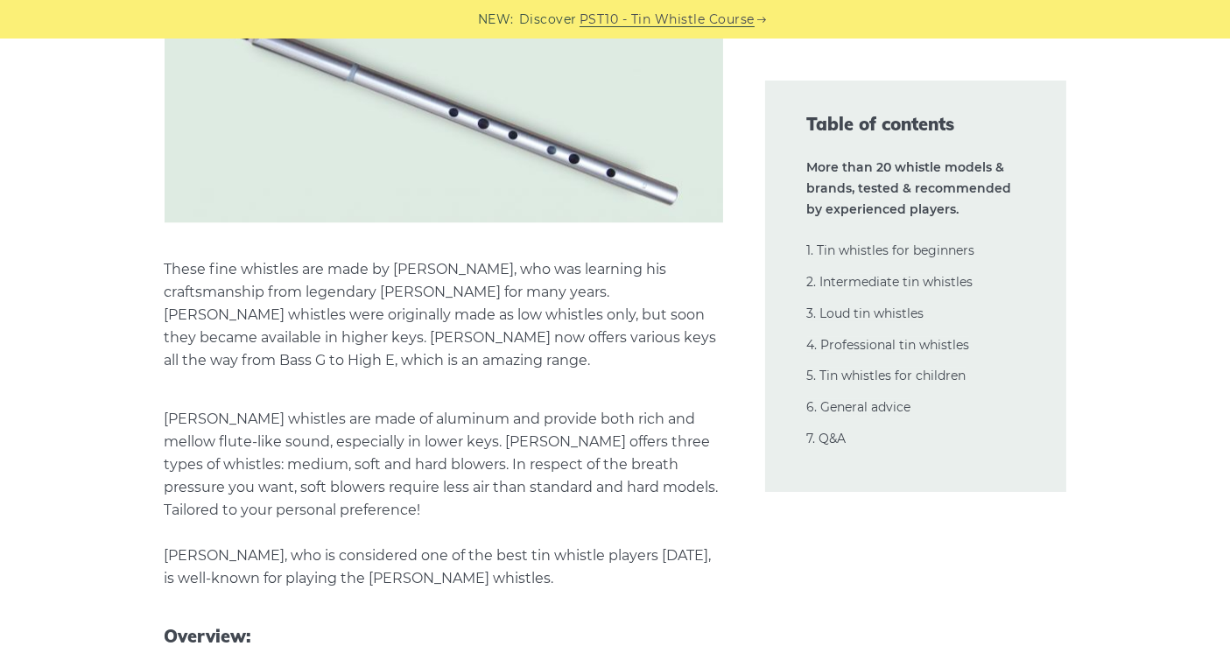
click at [273, 435] on p "[PERSON_NAME] whistles are made of aluminum and provide both rich and mellow fl…" at bounding box center [444, 499] width 558 height 182
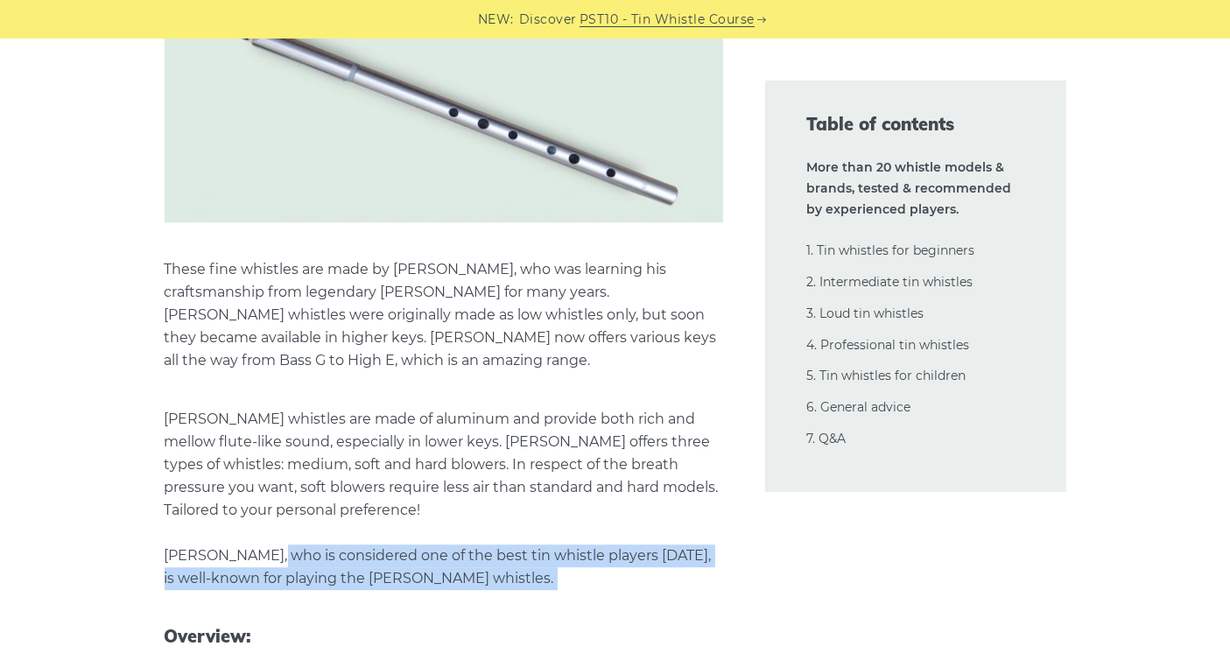
drag, startPoint x: 273, startPoint y: 435, endPoint x: 462, endPoint y: 460, distance: 190.7
click at [462, 460] on p "[PERSON_NAME] whistles are made of aluminum and provide both rich and mellow fl…" at bounding box center [444, 499] width 558 height 182
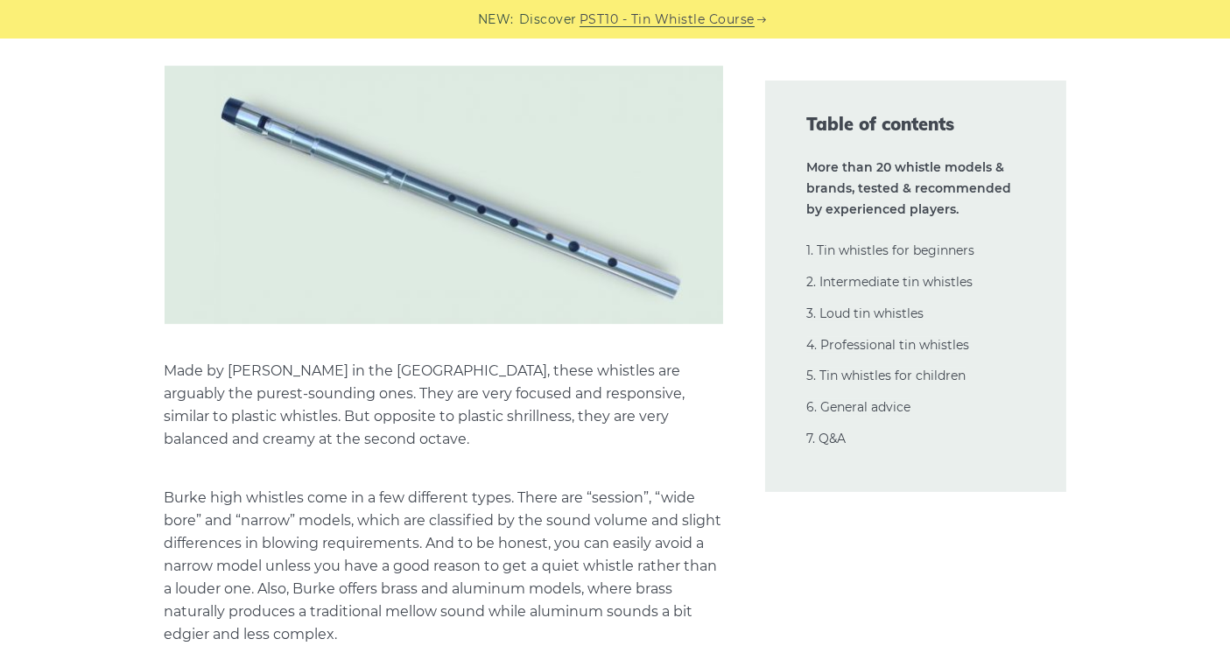
scroll to position [24557, 0]
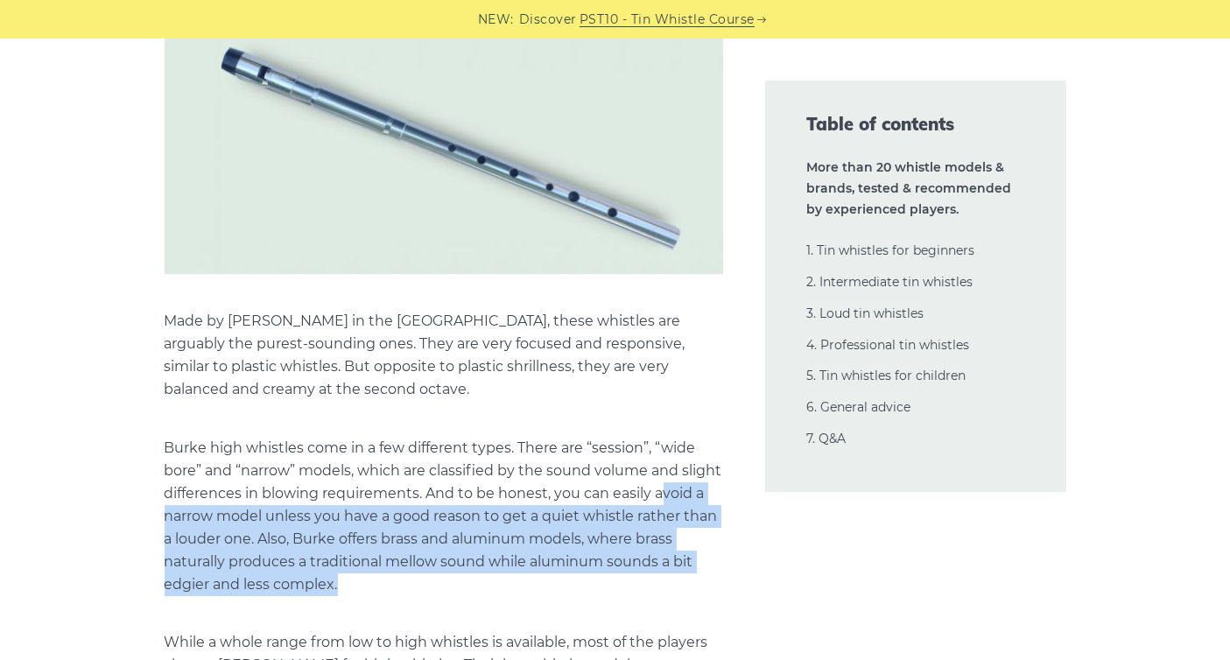
drag, startPoint x: 170, startPoint y: 396, endPoint x: 397, endPoint y: 459, distance: 236.1
click at [397, 459] on p "Burke high whistles come in a few different types. There are “session”, “wide b…" at bounding box center [444, 516] width 558 height 159
click at [403, 460] on p "Burke high whistles come in a few different types. There are “session”, “wide b…" at bounding box center [444, 516] width 558 height 159
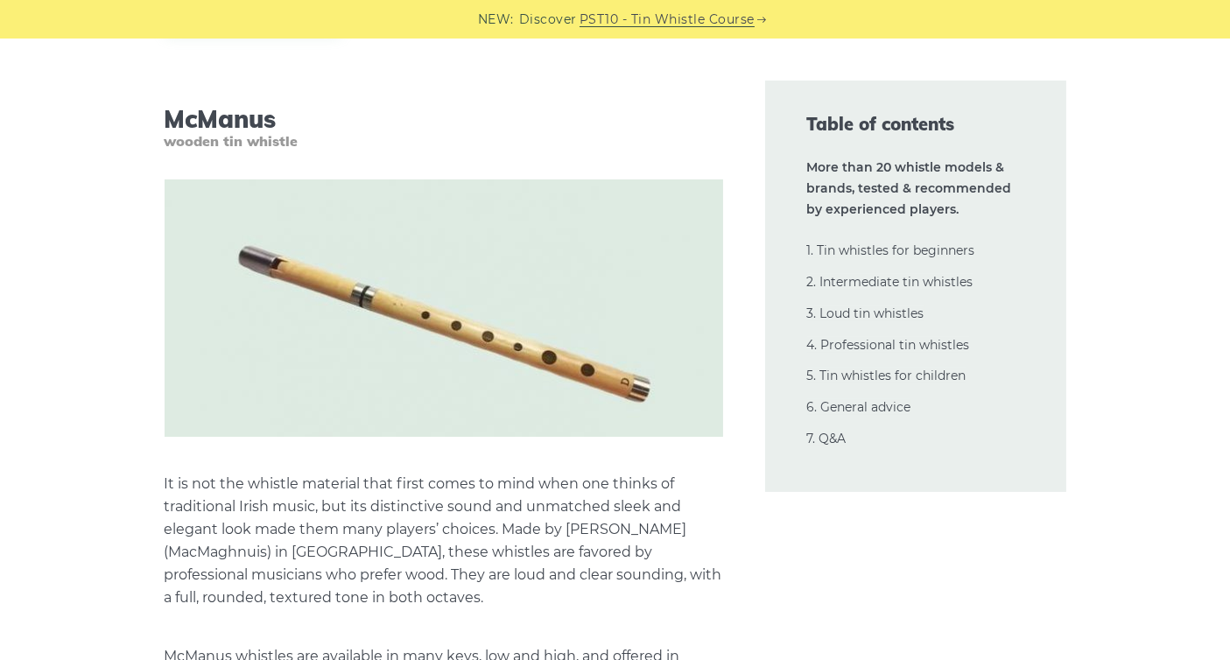
scroll to position [25707, 0]
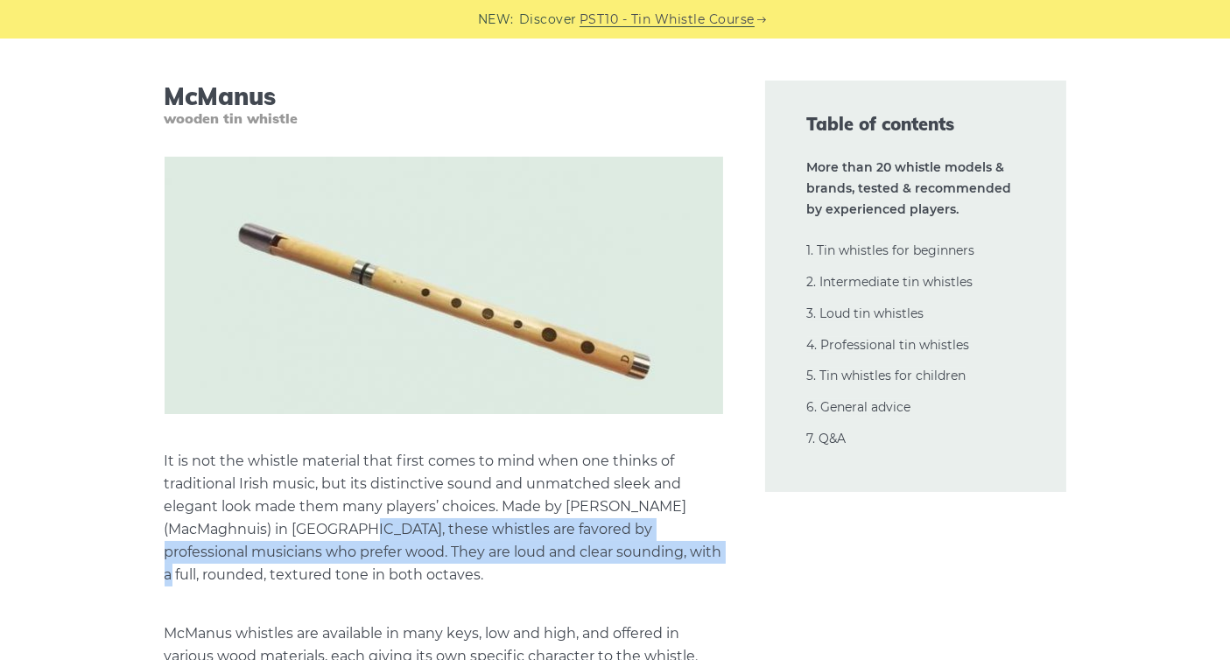
drag, startPoint x: 366, startPoint y: 413, endPoint x: 621, endPoint y: 435, distance: 256.5
click at [631, 450] on p "It is not the whistle material that first comes to mind when one thinks of trad…" at bounding box center [444, 518] width 558 height 137
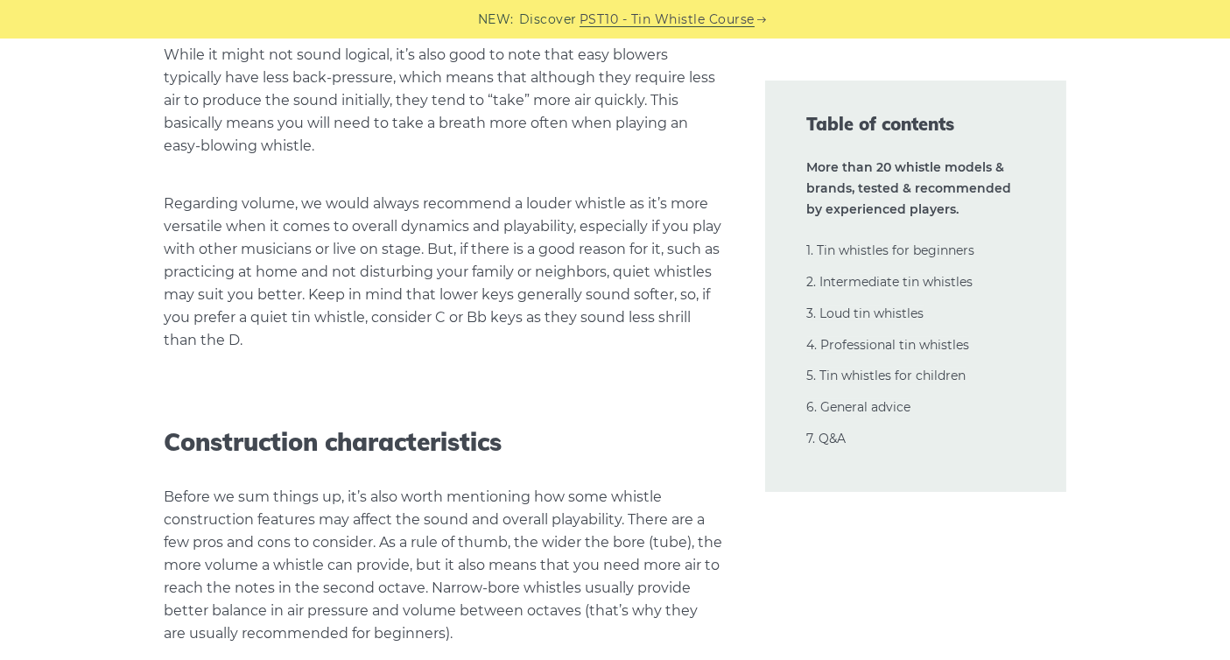
scroll to position [38410, 0]
